Goal: Consume media (video, audio): Consume media (video, audio)

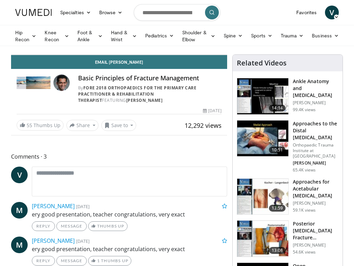
click at [227, 55] on div "10 seconds Tap to unmute" at bounding box center [119, 55] width 216 height 0
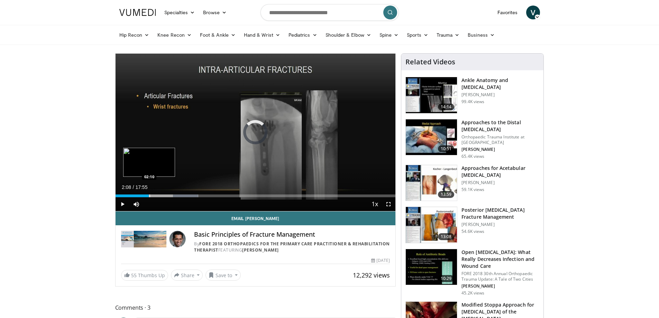
click at [149, 195] on div "04:15" at bounding box center [133, 196] width 34 height 3
click at [386, 204] on span "Video Player" at bounding box center [389, 204] width 14 height 14
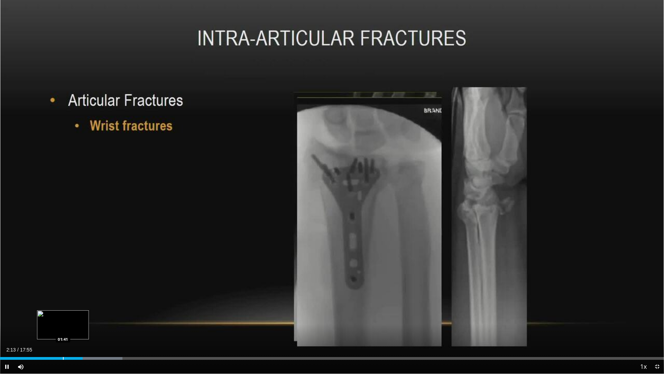
click at [63, 356] on div "Loaded : 18.45% 02:13 01:41" at bounding box center [332, 356] width 664 height 7
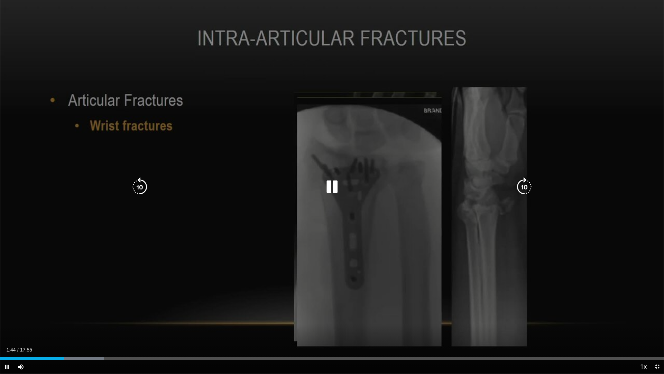
click at [330, 190] on icon "Video Player" at bounding box center [332, 186] width 19 height 19
click at [330, 188] on icon "Video Player" at bounding box center [332, 186] width 19 height 19
click at [399, 129] on div "10 seconds Tap to unmute" at bounding box center [332, 186] width 664 height 373
click at [557, 107] on div "10 seconds Tap to unmute" at bounding box center [332, 186] width 664 height 373
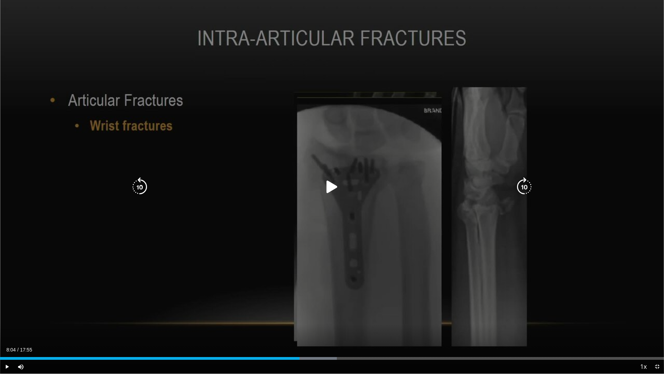
click at [549, 85] on div "10 seconds Tap to unmute" at bounding box center [332, 186] width 664 height 373
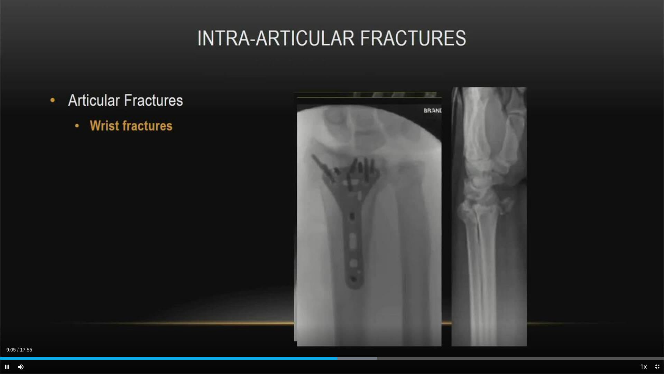
click at [608, 113] on div "10 seconds Tap to unmute" at bounding box center [332, 186] width 664 height 373
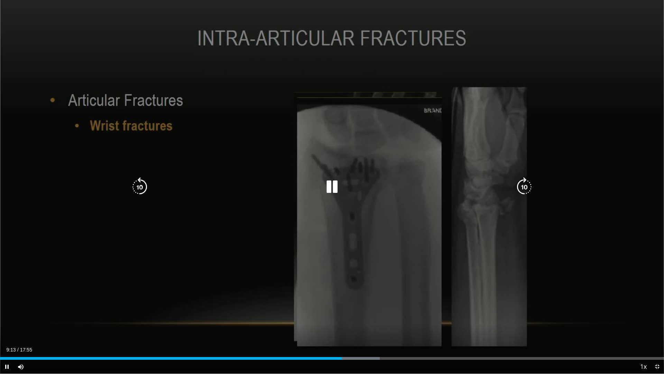
click at [465, 283] on div "10 seconds Tap to unmute" at bounding box center [332, 186] width 664 height 373
click at [333, 165] on div "10 seconds Tap to unmute" at bounding box center [332, 186] width 664 height 373
drag, startPoint x: 357, startPoint y: 210, endPoint x: 353, endPoint y: 204, distance: 7.9
click at [357, 210] on div "10 seconds Tap to unmute" at bounding box center [332, 186] width 664 height 373
click at [344, 190] on div "Video Player" at bounding box center [332, 187] width 399 height 14
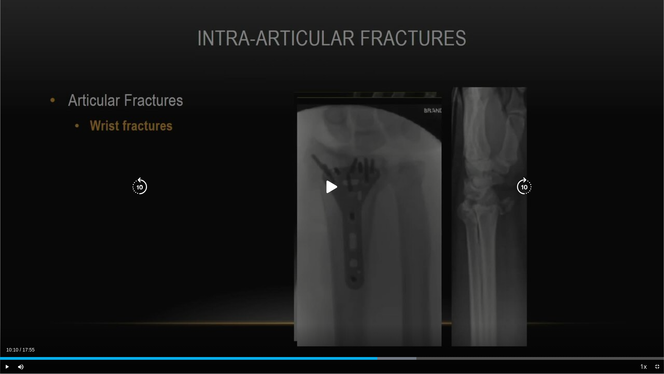
click at [328, 183] on icon "Video Player" at bounding box center [332, 186] width 19 height 19
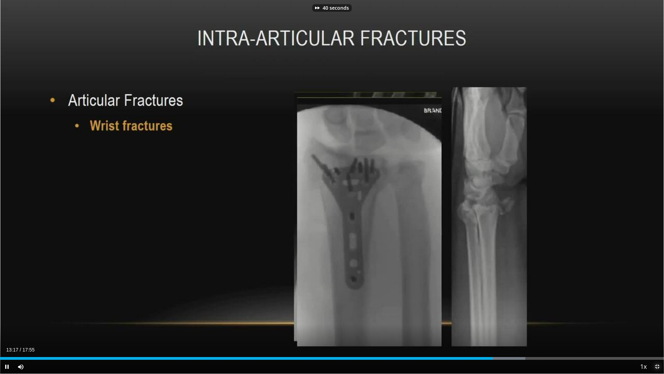
click at [655, 368] on span "Video Player" at bounding box center [658, 367] width 14 height 14
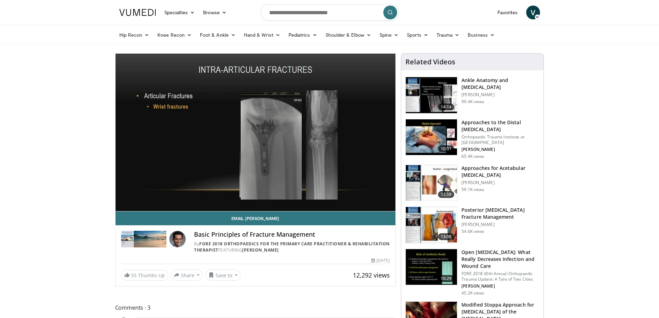
click at [143, 16] on link at bounding box center [137, 12] width 45 height 19
